Goal: Navigation & Orientation: Find specific page/section

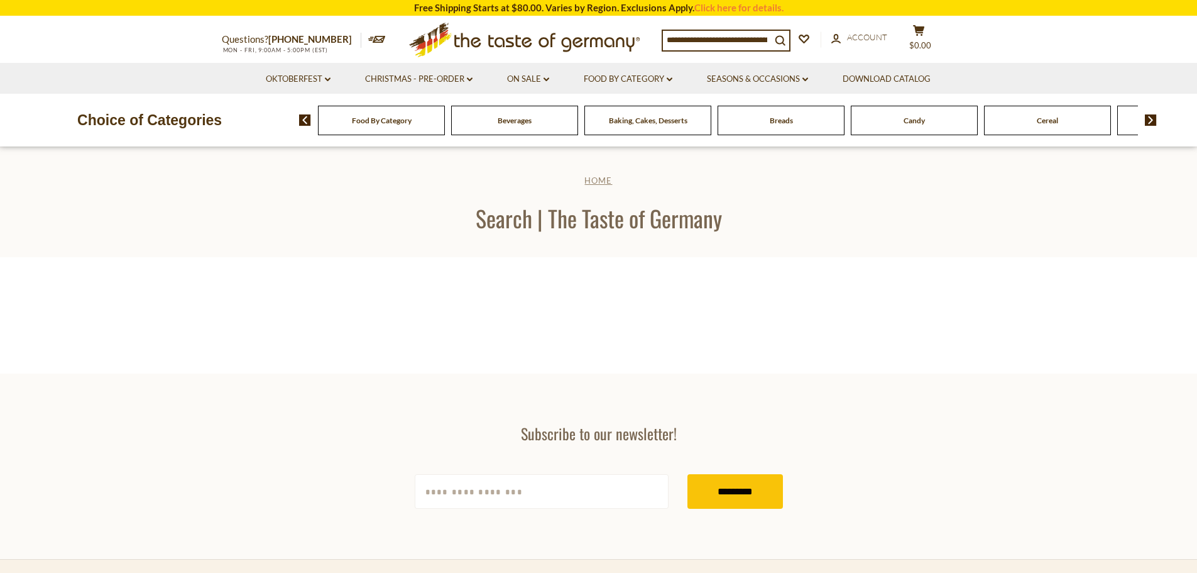
click at [599, 176] on span "Home" at bounding box center [599, 180] width 28 height 10
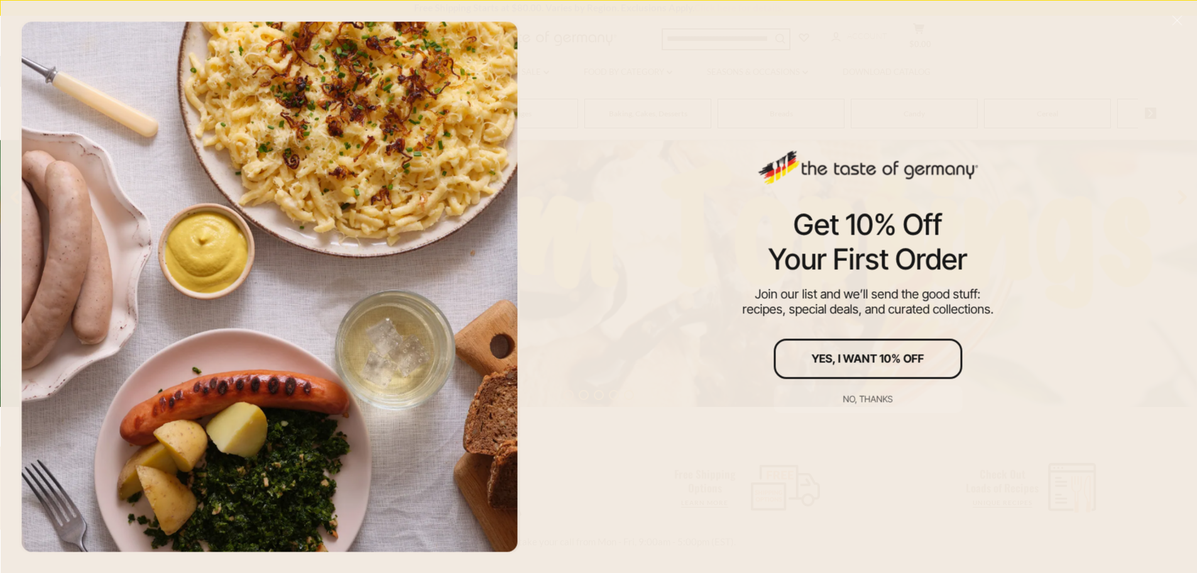
scroll to position [189, 0]
click at [861, 396] on div "No, thanks" at bounding box center [869, 398] width 50 height 9
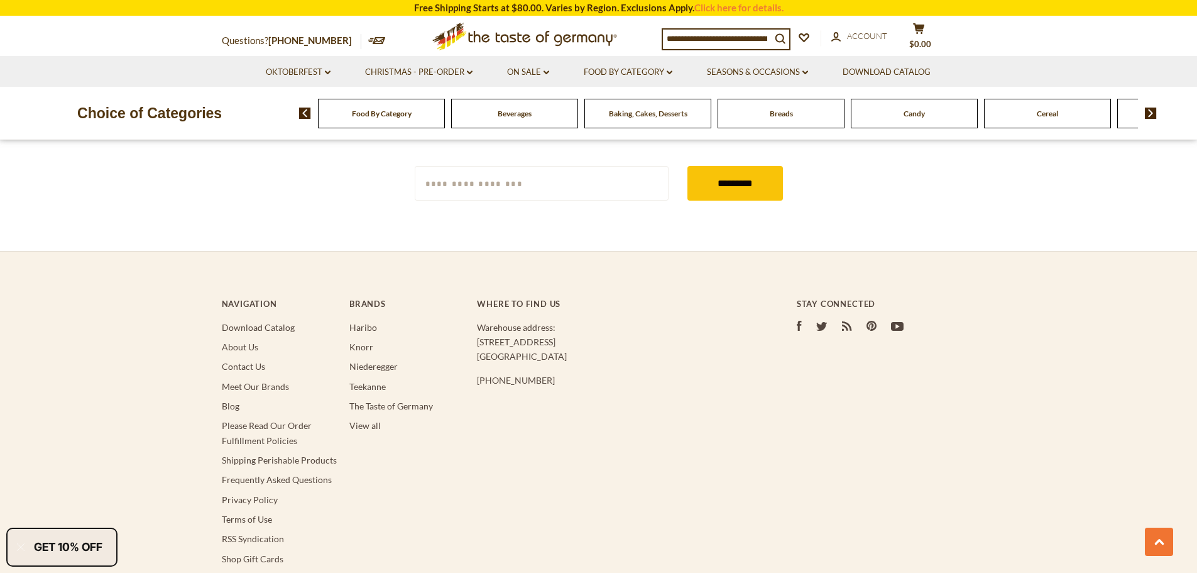
scroll to position [2482, 0]
